Goal: Task Accomplishment & Management: Use online tool/utility

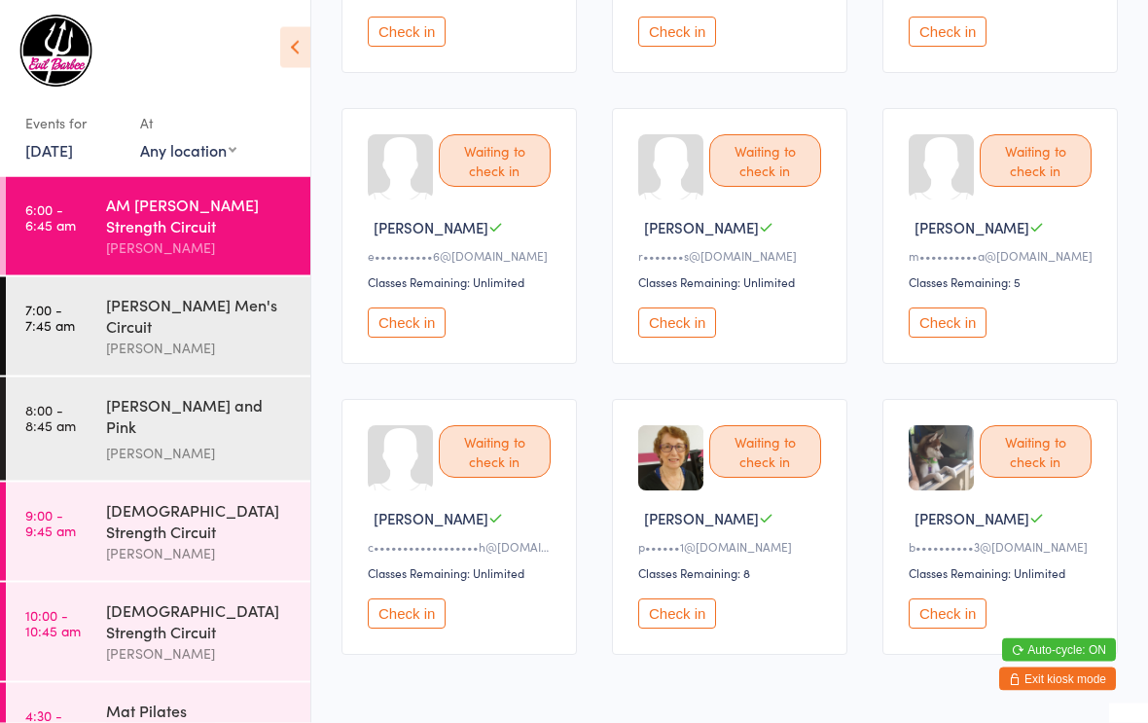
click at [687, 630] on button "Check in" at bounding box center [677, 614] width 78 height 30
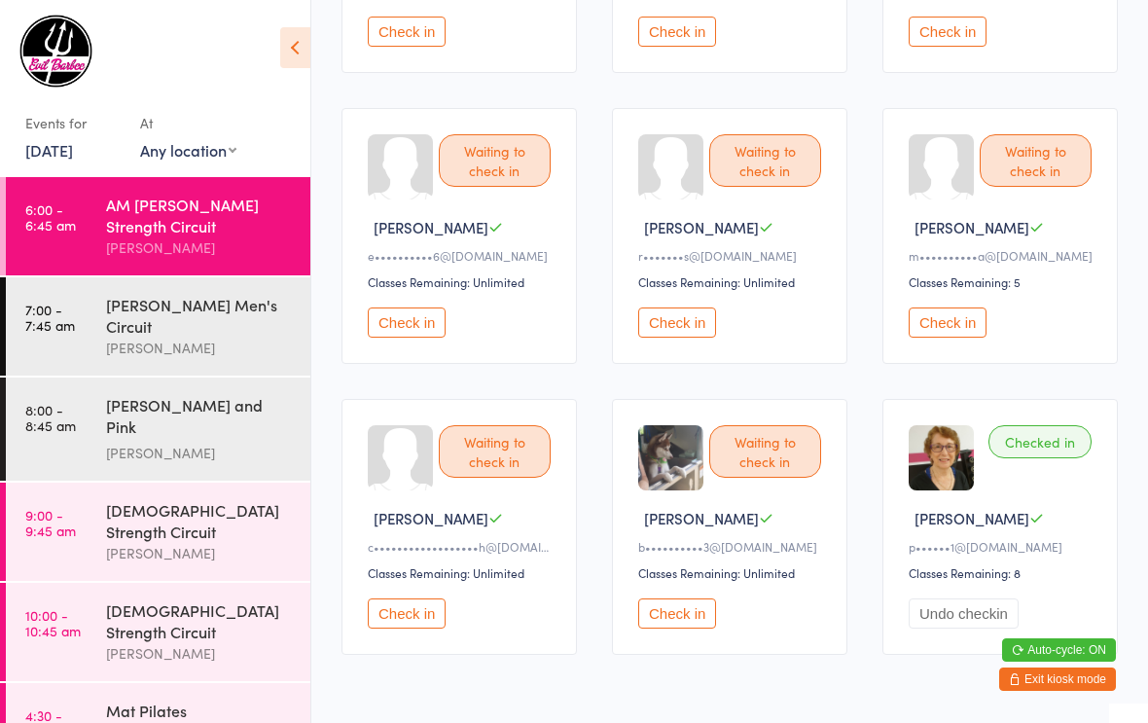
click at [685, 629] on button "Check in" at bounding box center [677, 613] width 78 height 30
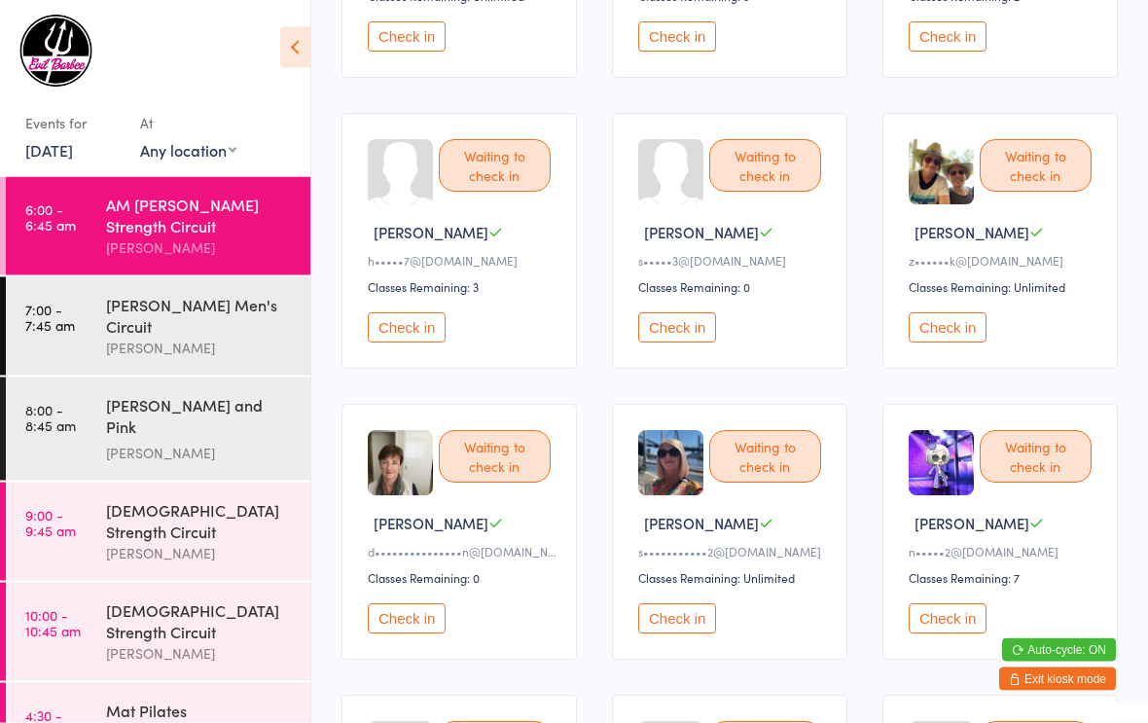
scroll to position [721, 0]
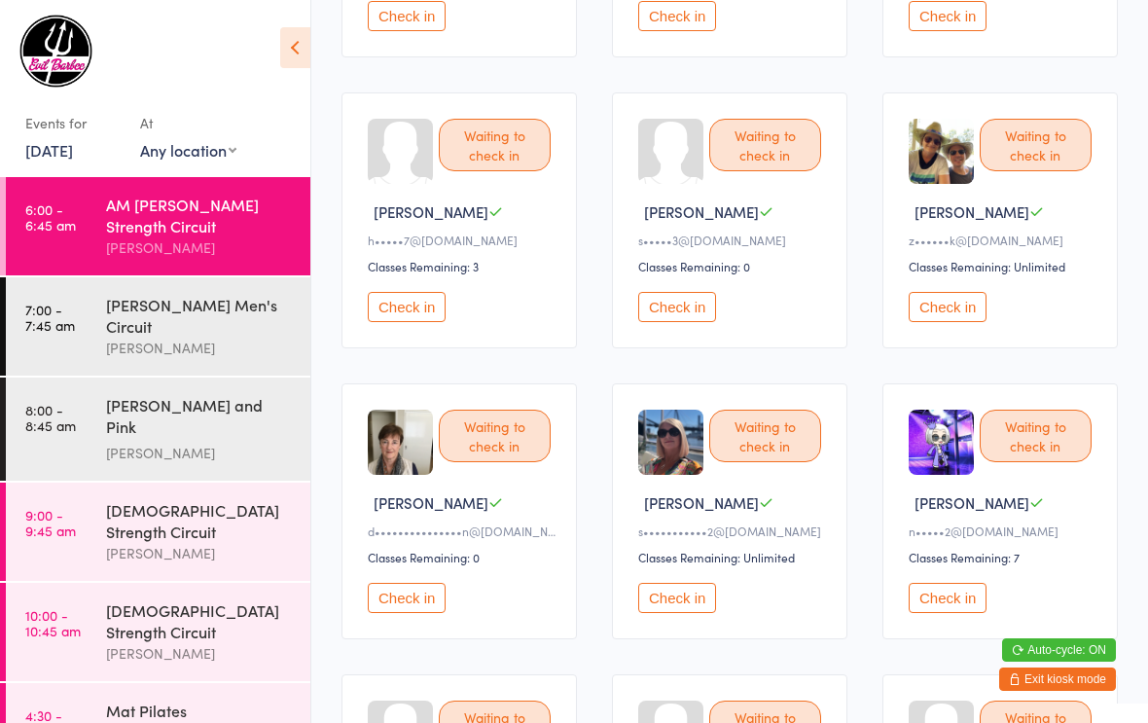
click at [932, 613] on button "Check in" at bounding box center [948, 598] width 78 height 30
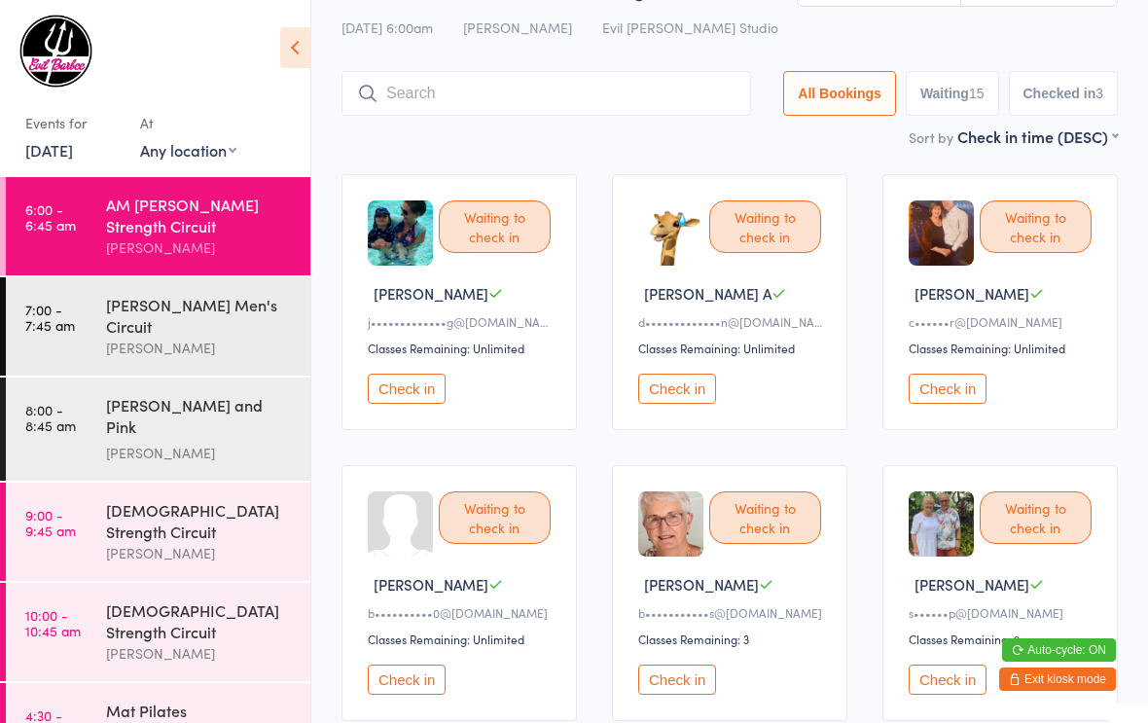
scroll to position [0, 0]
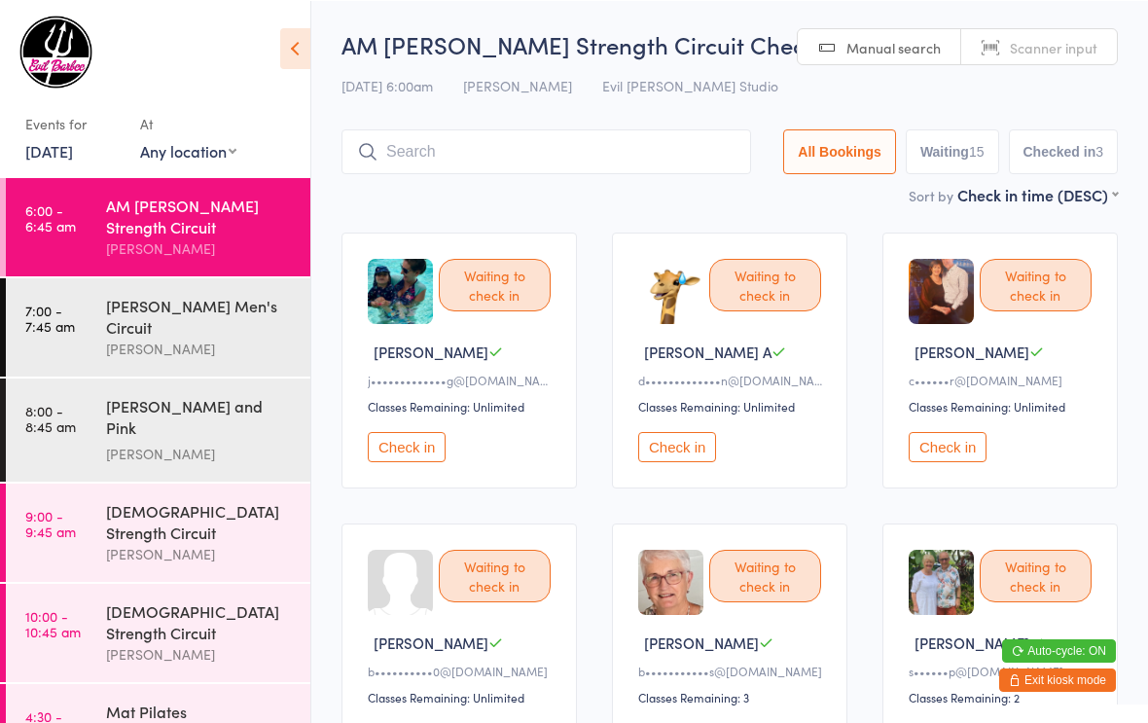
click at [1072, 154] on button "Checked in 3" at bounding box center [1064, 150] width 110 height 45
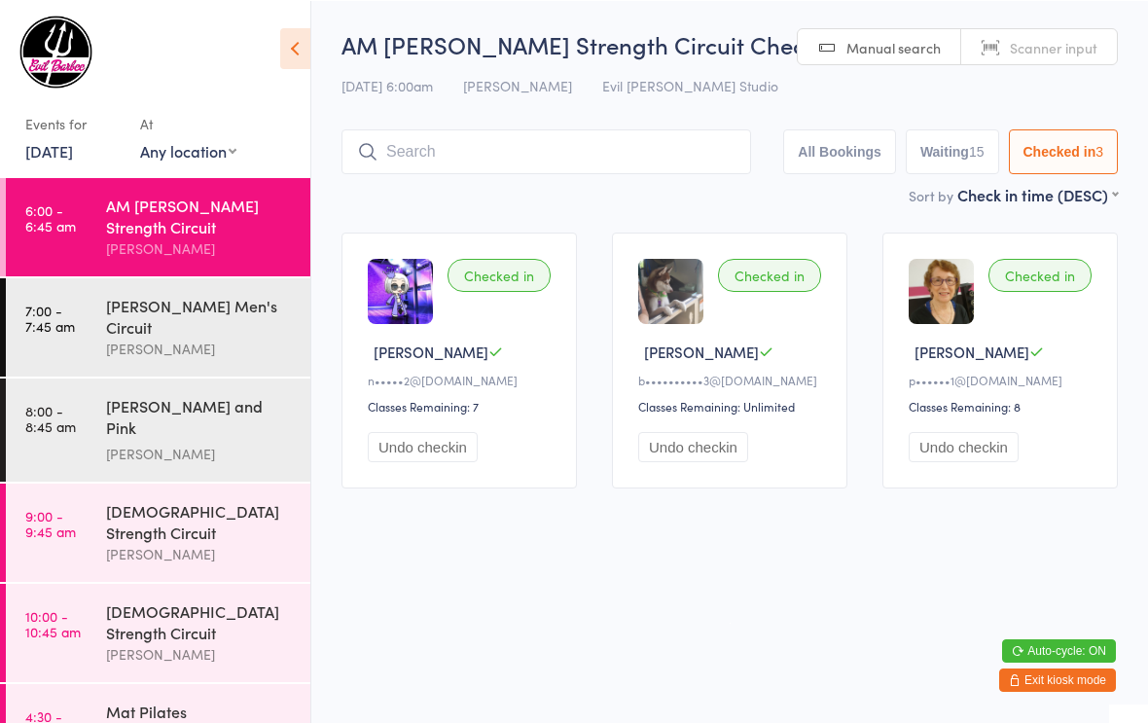
click at [955, 150] on button "Waiting 15" at bounding box center [952, 150] width 93 height 45
select select "0"
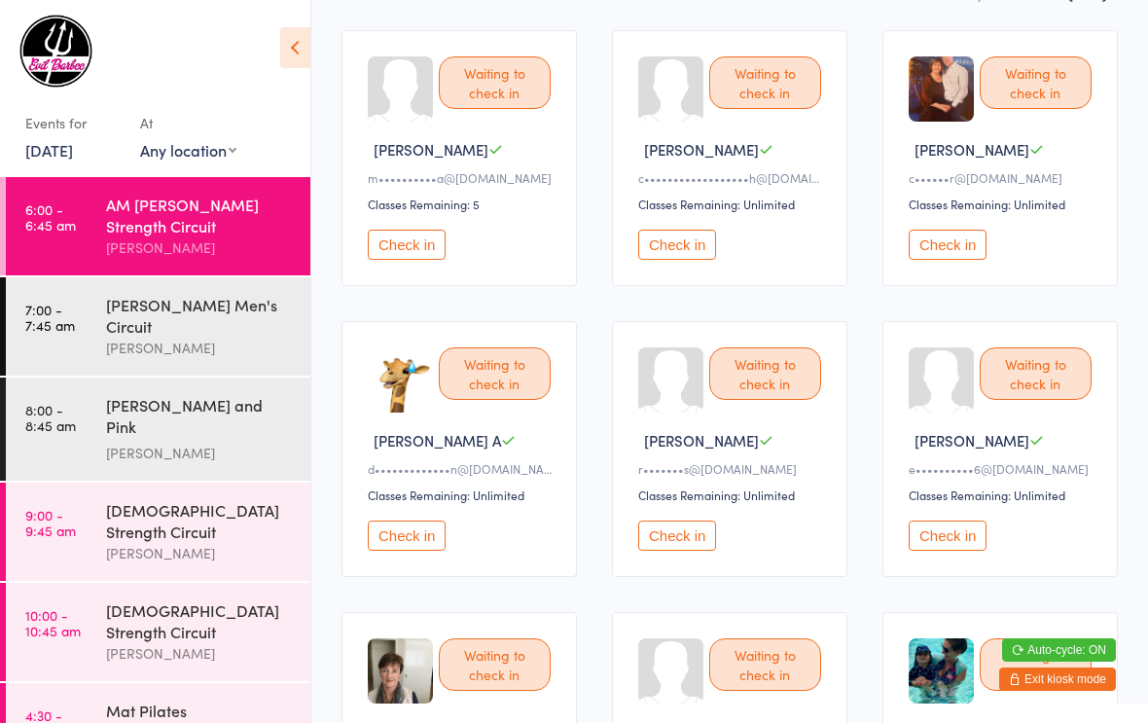
scroll to position [204, 0]
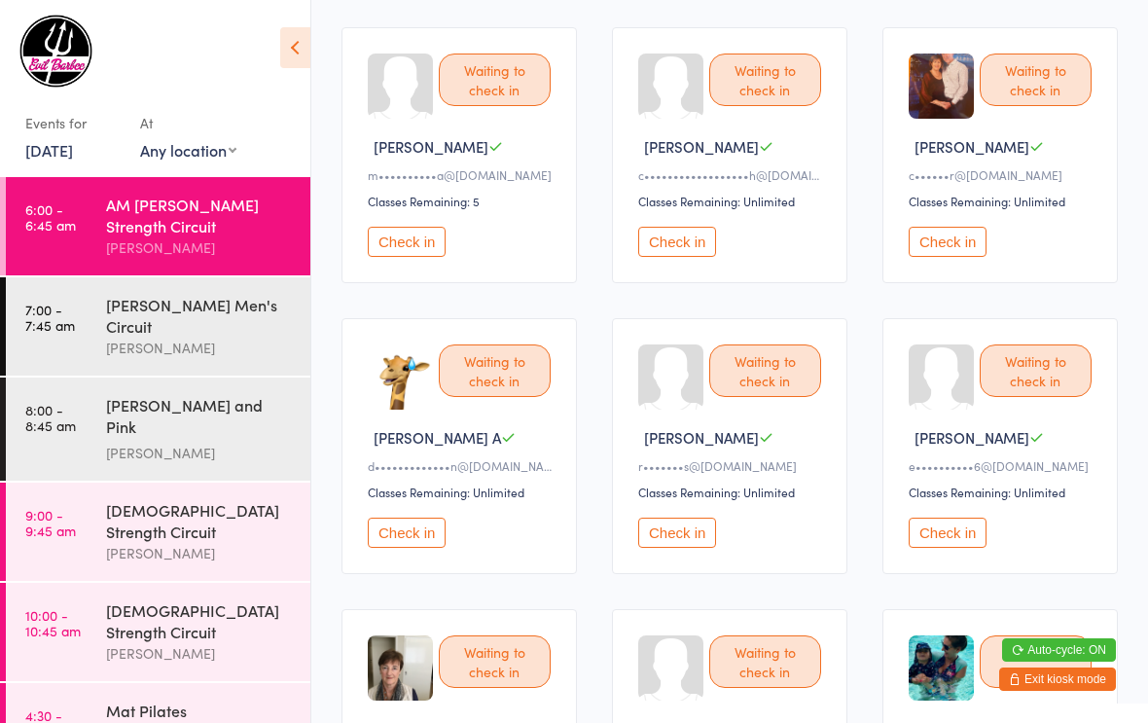
click at [942, 540] on button "Check in" at bounding box center [948, 533] width 78 height 30
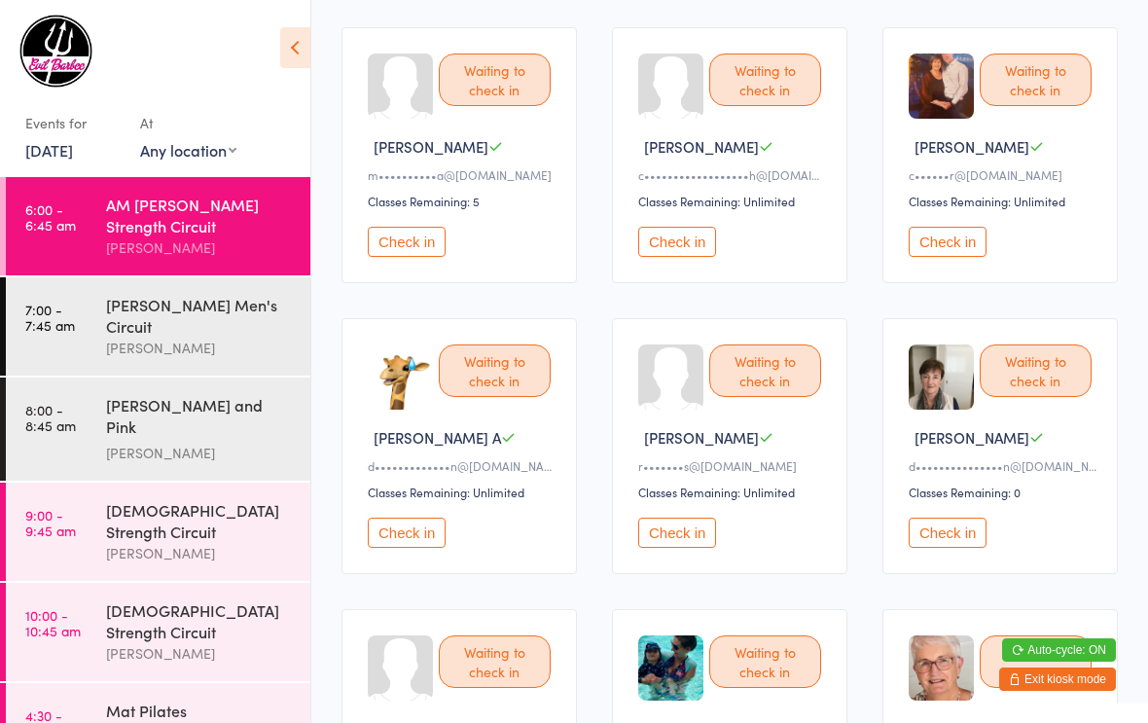
click at [958, 547] on button "Check in" at bounding box center [948, 533] width 78 height 30
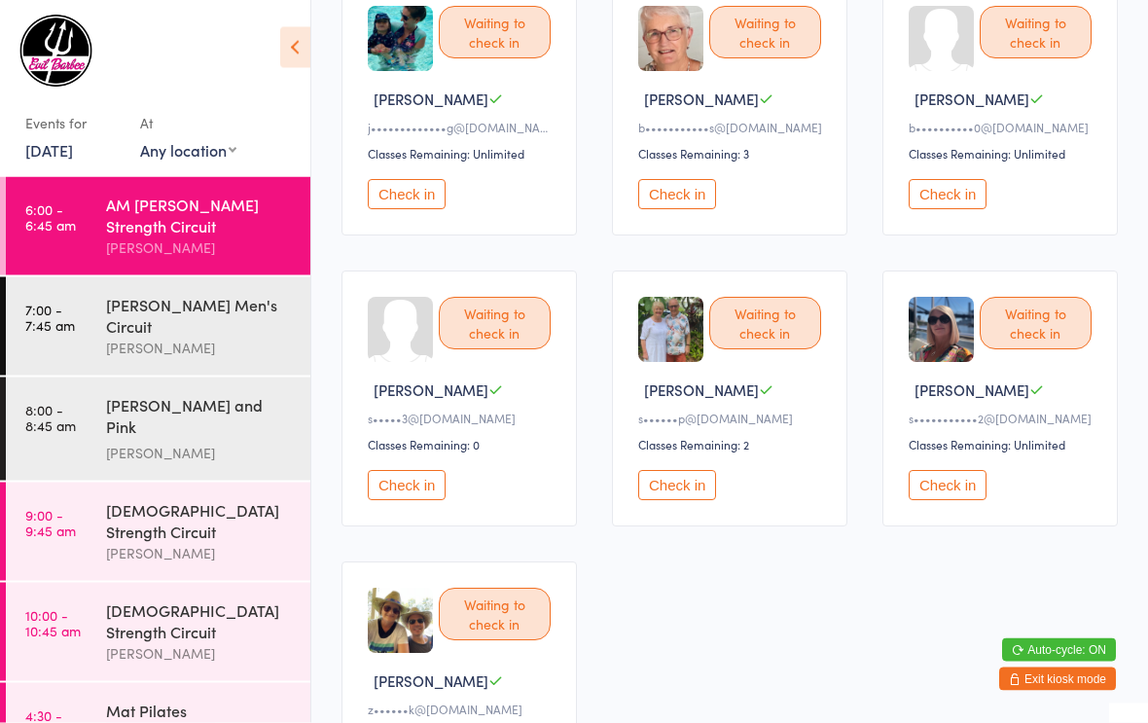
scroll to position [833, 0]
click at [676, 501] on button "Check in" at bounding box center [677, 486] width 78 height 30
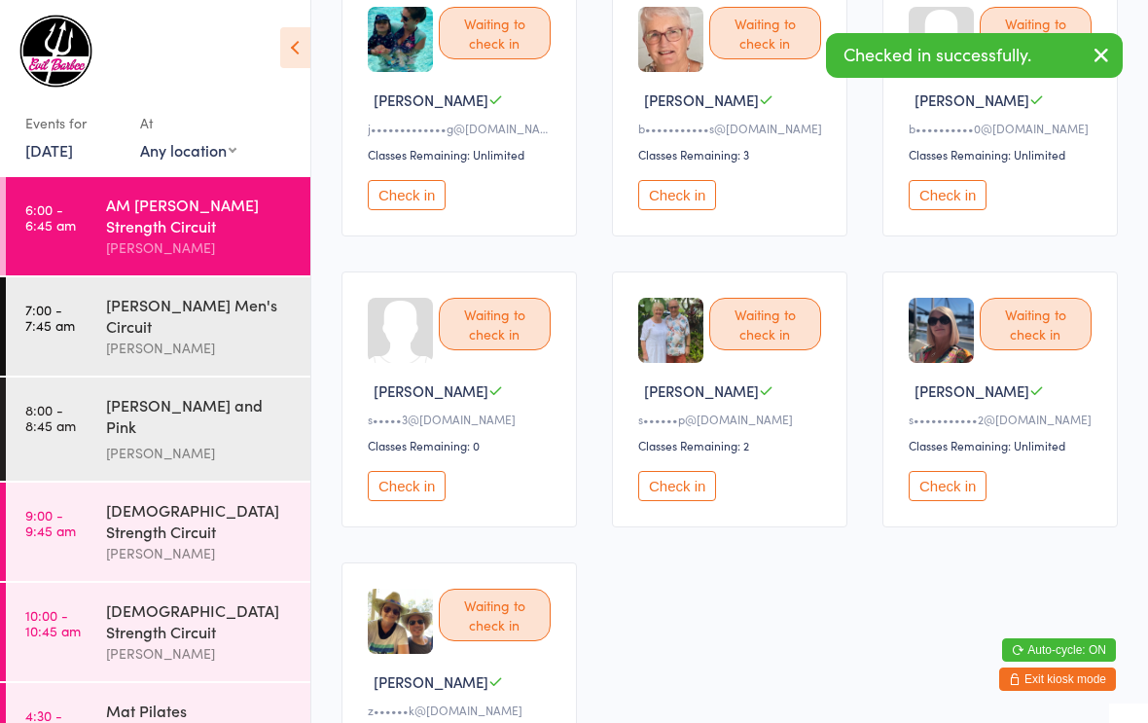
scroll to position [782, 0]
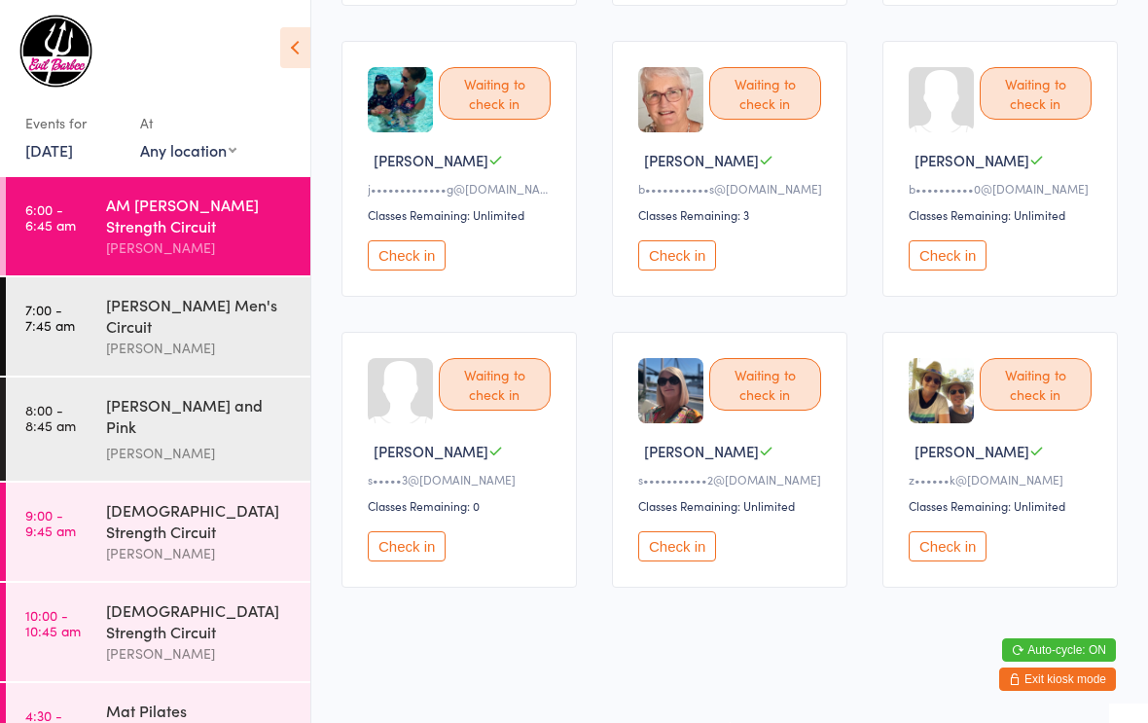
click at [704, 560] on button "Check in" at bounding box center [677, 546] width 78 height 30
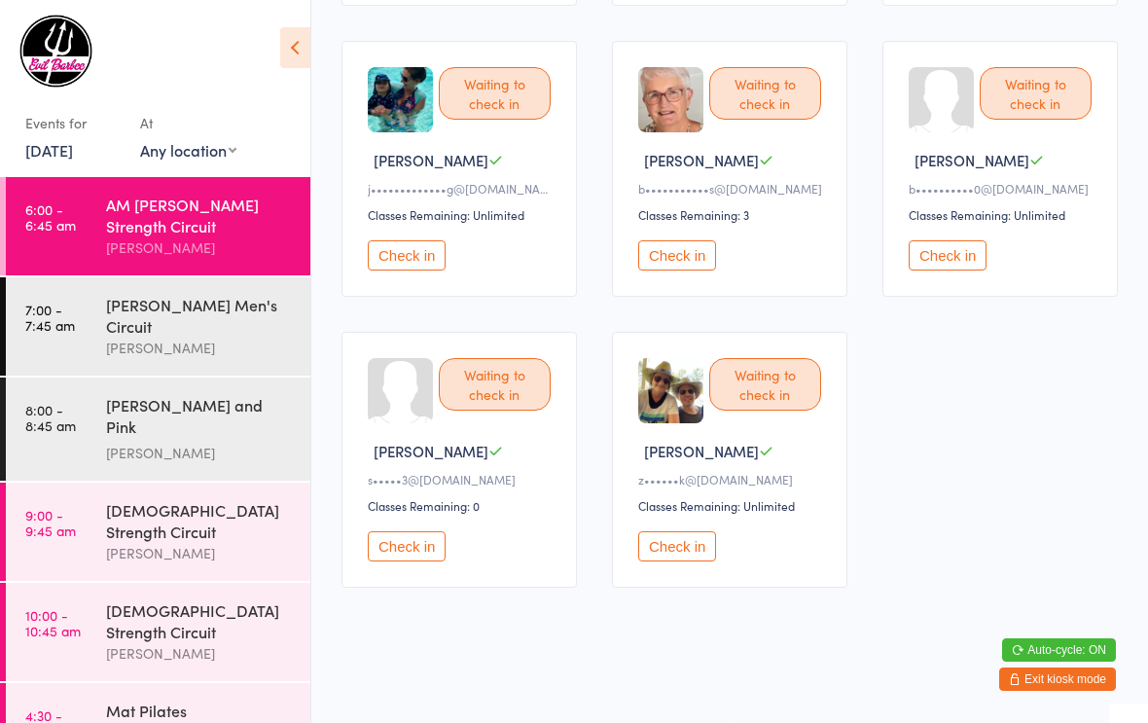
click at [633, 278] on div "Waiting to check in [PERSON_NAME] C b•••••••••••s@[DOMAIN_NAME] Classes Remaini…" at bounding box center [729, 169] width 235 height 256
click at [654, 266] on button "Check in" at bounding box center [677, 255] width 78 height 30
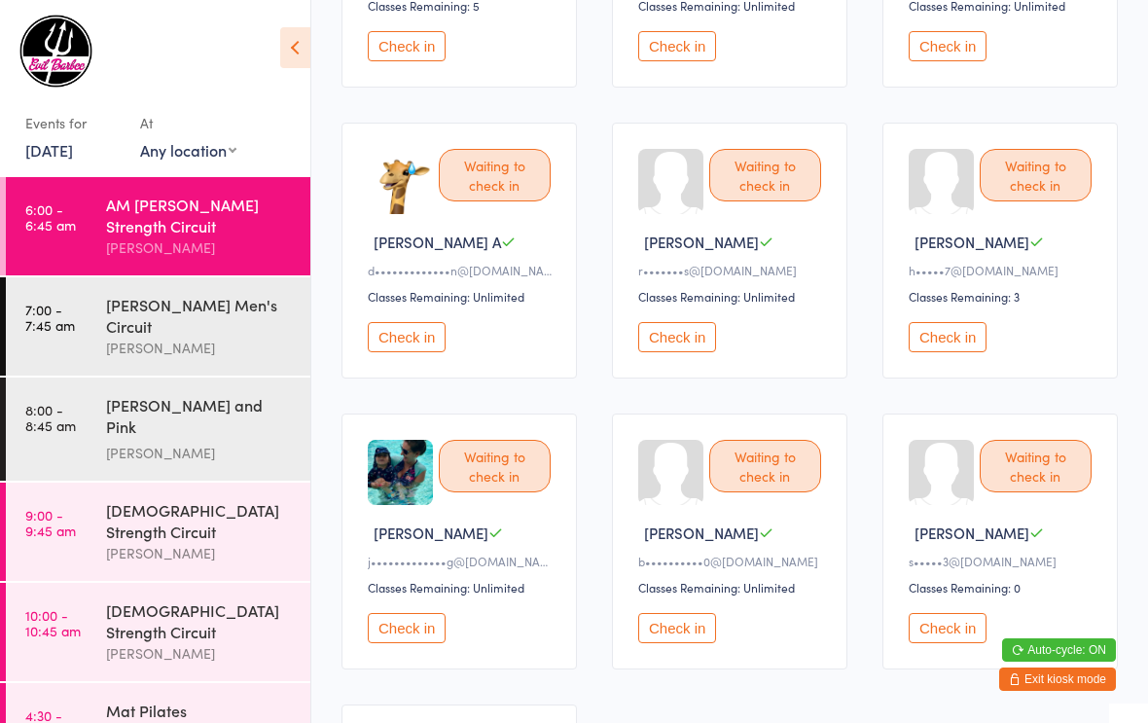
scroll to position [399, 0]
click at [949, 350] on button "Check in" at bounding box center [948, 338] width 78 height 30
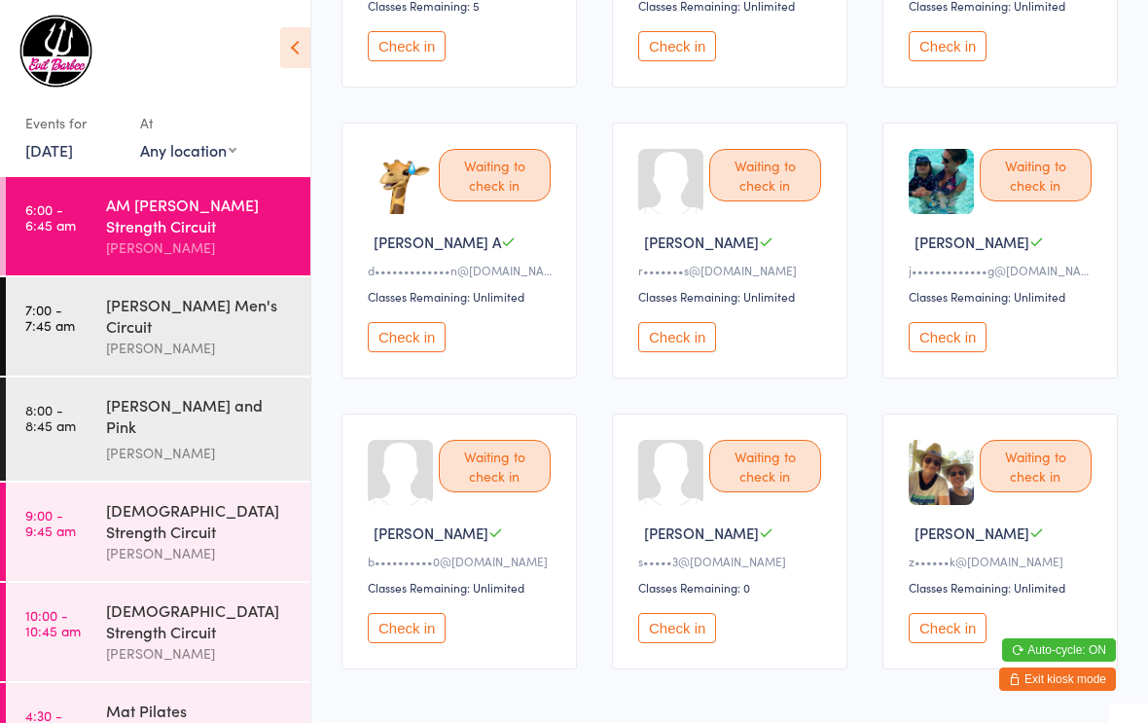
click at [941, 643] on button "Check in" at bounding box center [948, 628] width 78 height 30
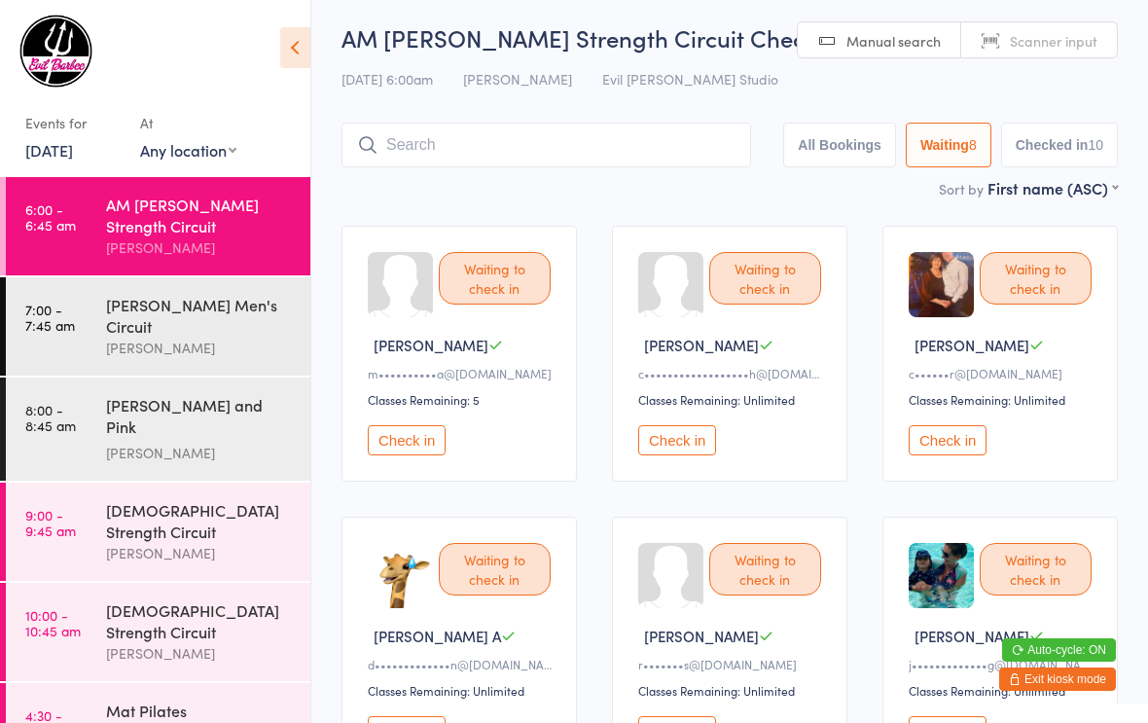
scroll to position [19, 0]
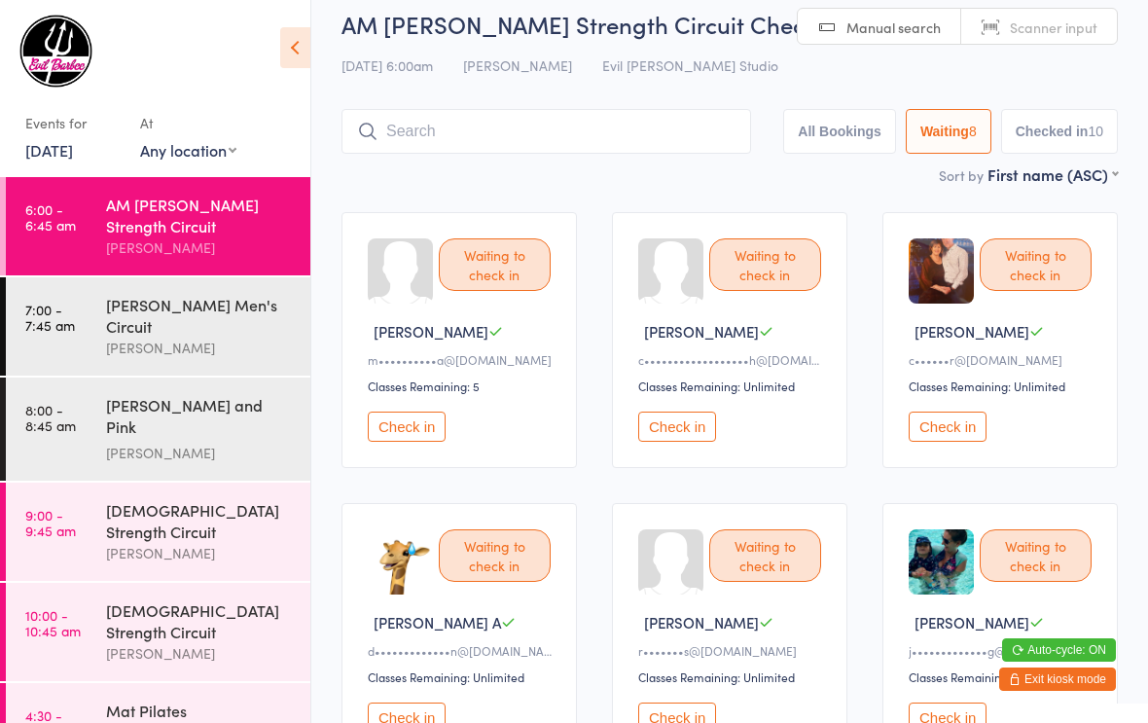
click at [937, 431] on button "Check in" at bounding box center [948, 427] width 78 height 30
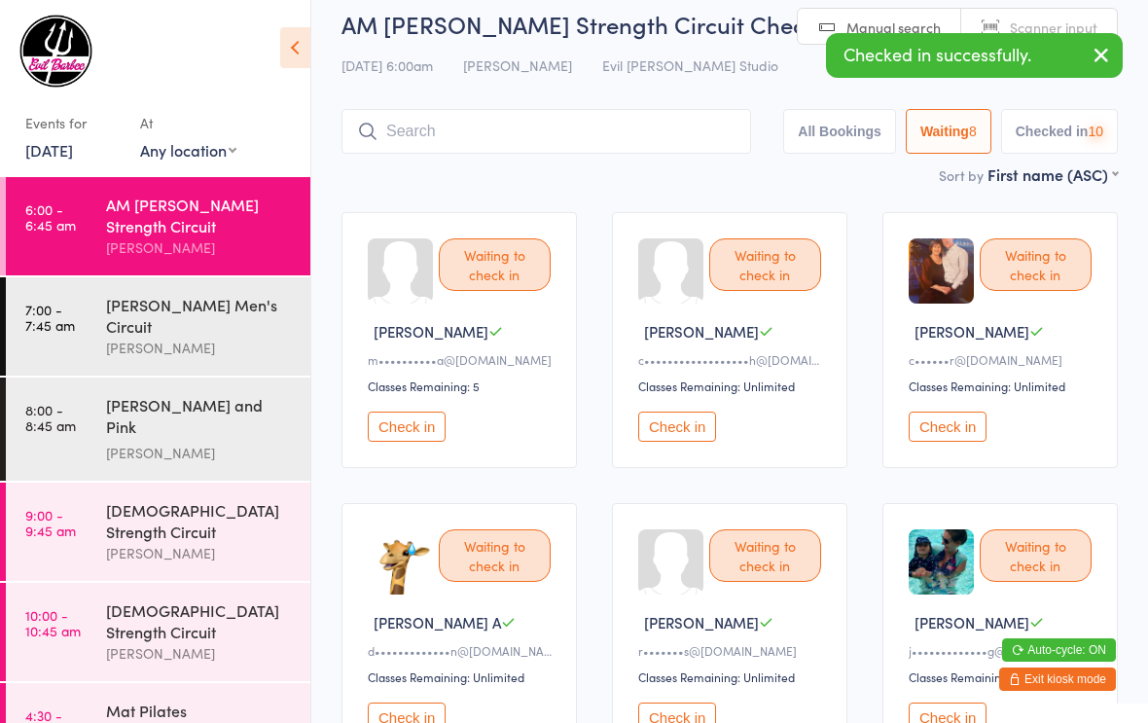
scroll to position [0, 0]
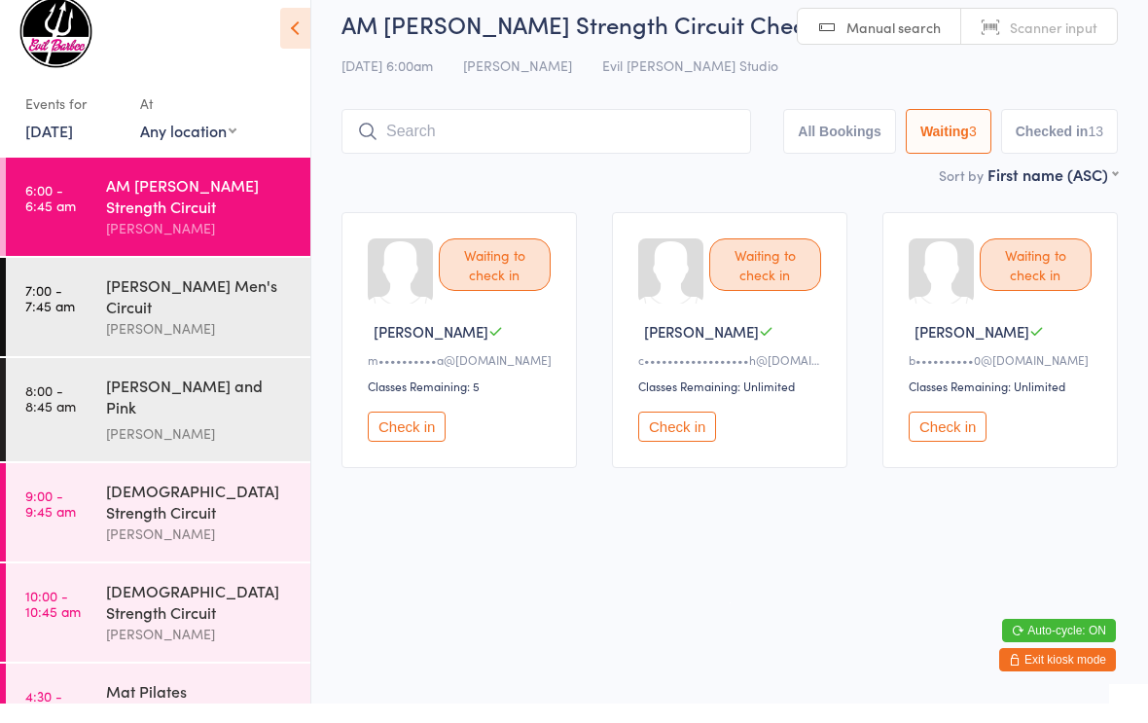
click at [413, 431] on button "Check in" at bounding box center [407, 446] width 78 height 30
